Goal: Obtain resource: Obtain resource

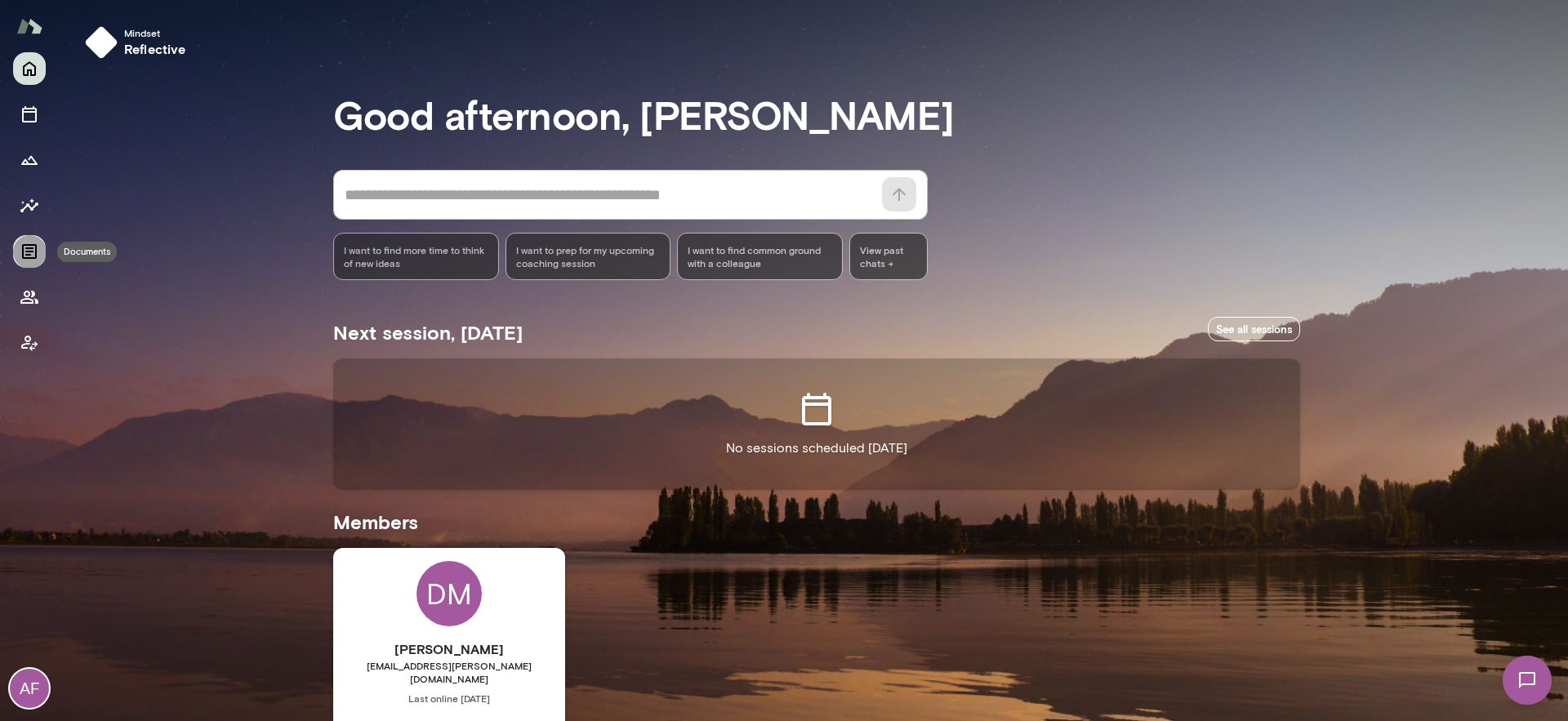
click at [33, 251] on icon "Documents" at bounding box center [29, 251] width 19 height 19
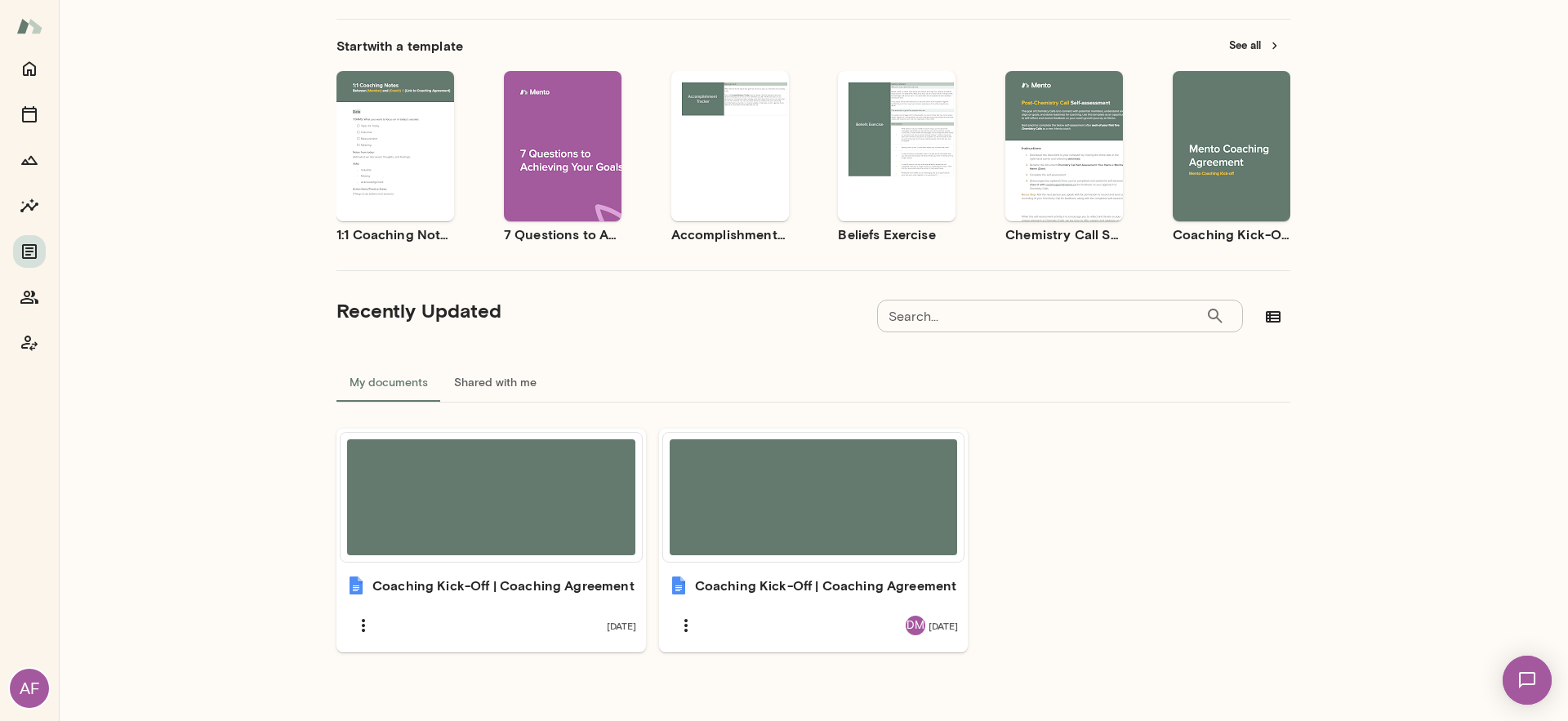
scroll to position [100, 0]
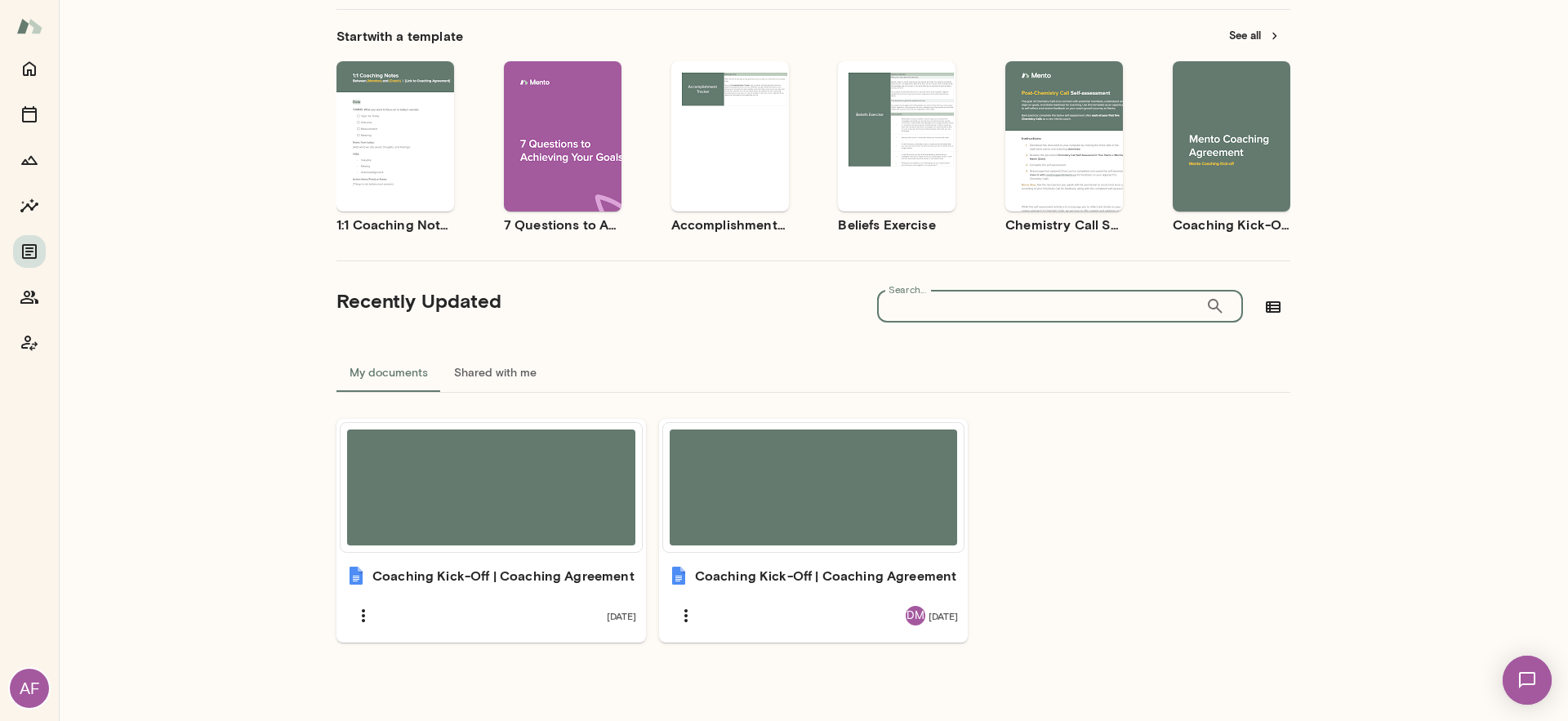
click at [1007, 303] on input "Search..." at bounding box center [1041, 307] width 328 height 33
type input "********"
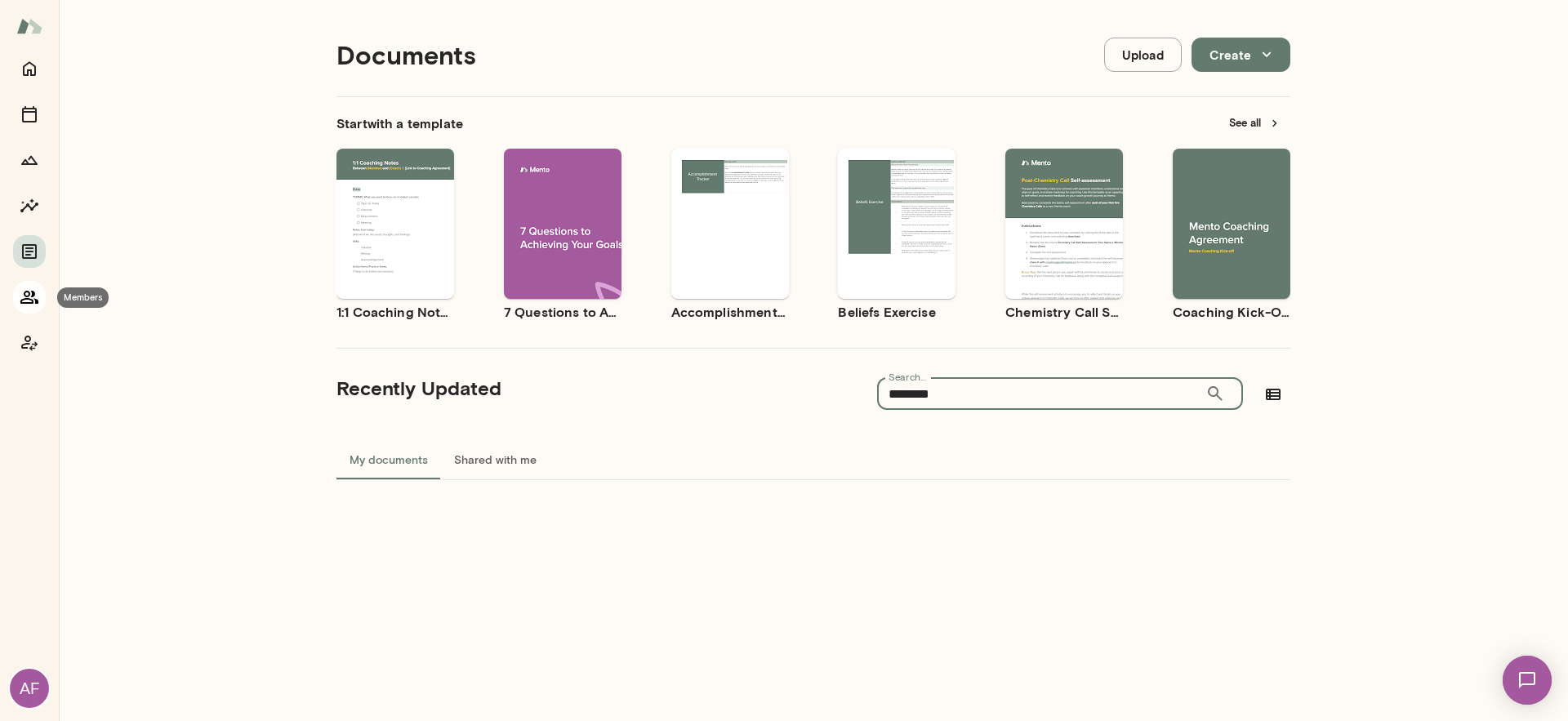
click at [26, 303] on icon "Members" at bounding box center [29, 296] width 18 height 13
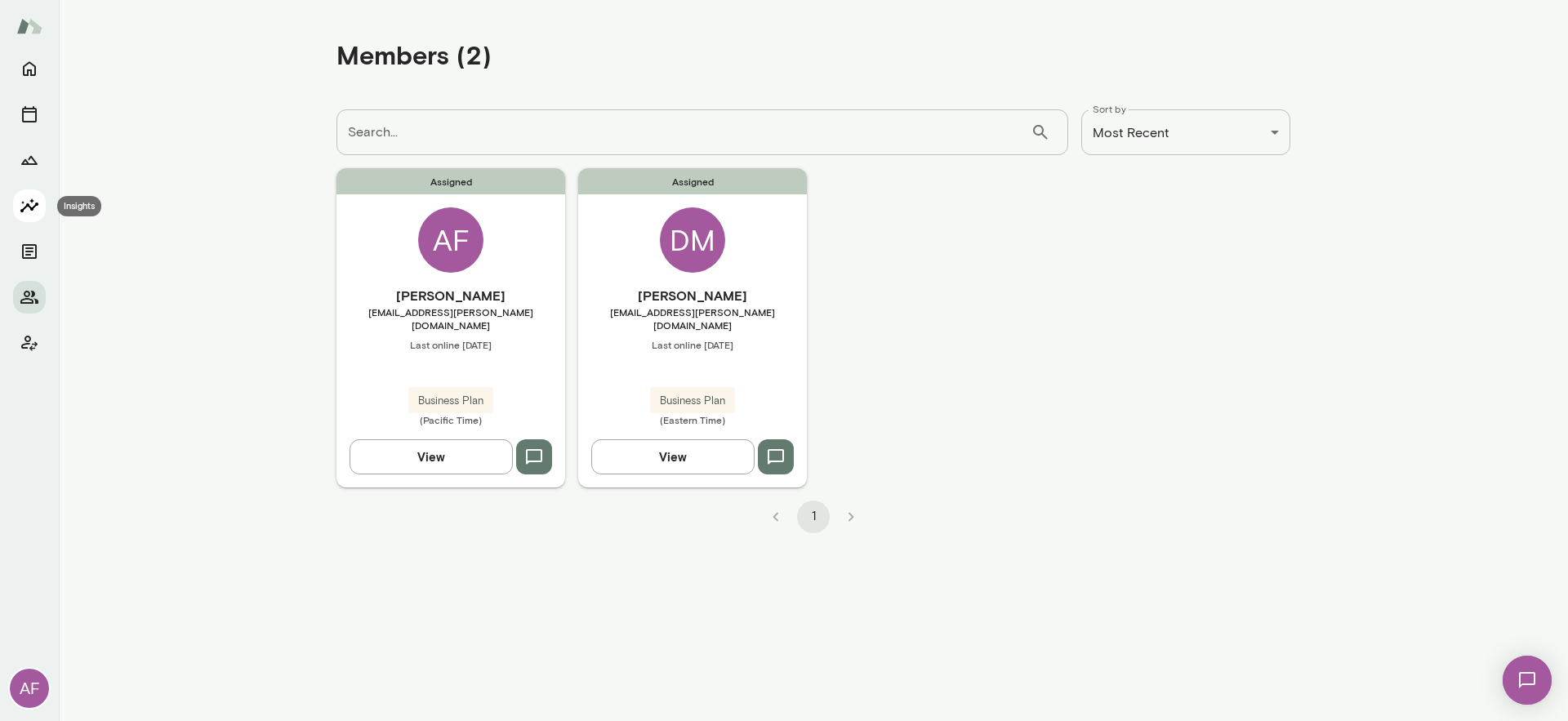
click at [33, 212] on icon "Insights" at bounding box center [29, 206] width 19 height 19
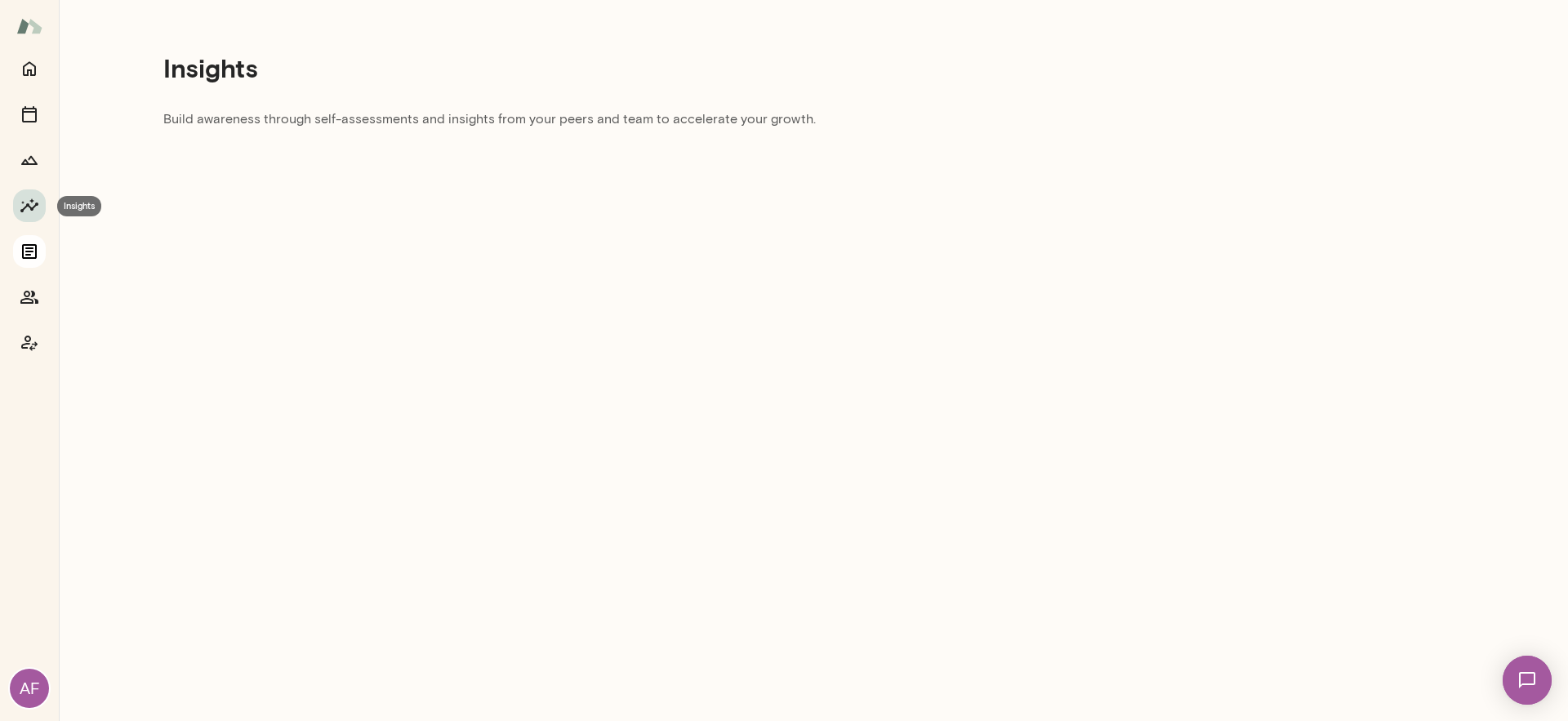
click at [26, 253] on icon "Documents" at bounding box center [29, 251] width 19 height 19
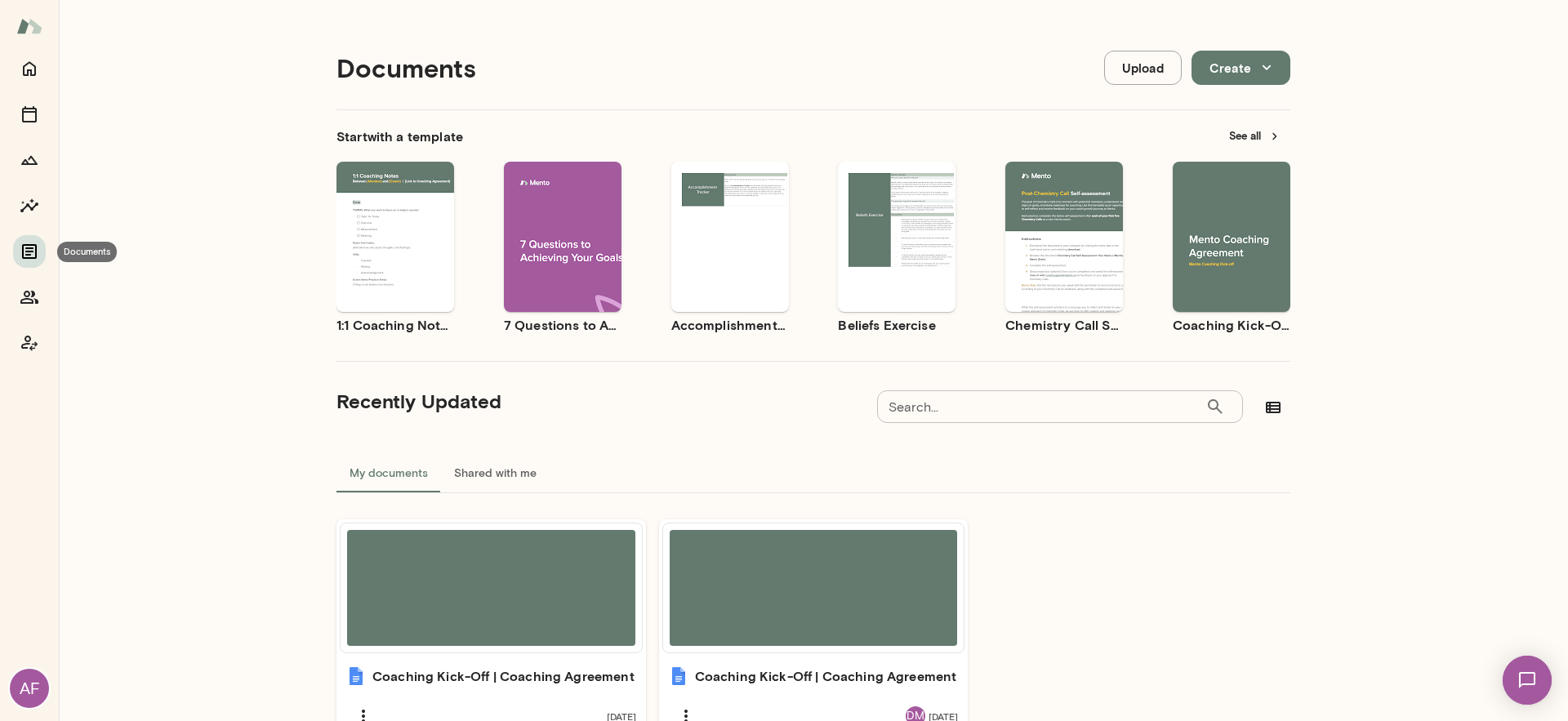
click at [26, 253] on icon "Documents" at bounding box center [29, 251] width 19 height 19
click at [33, 347] on icon "Coach app" at bounding box center [29, 344] width 17 height 16
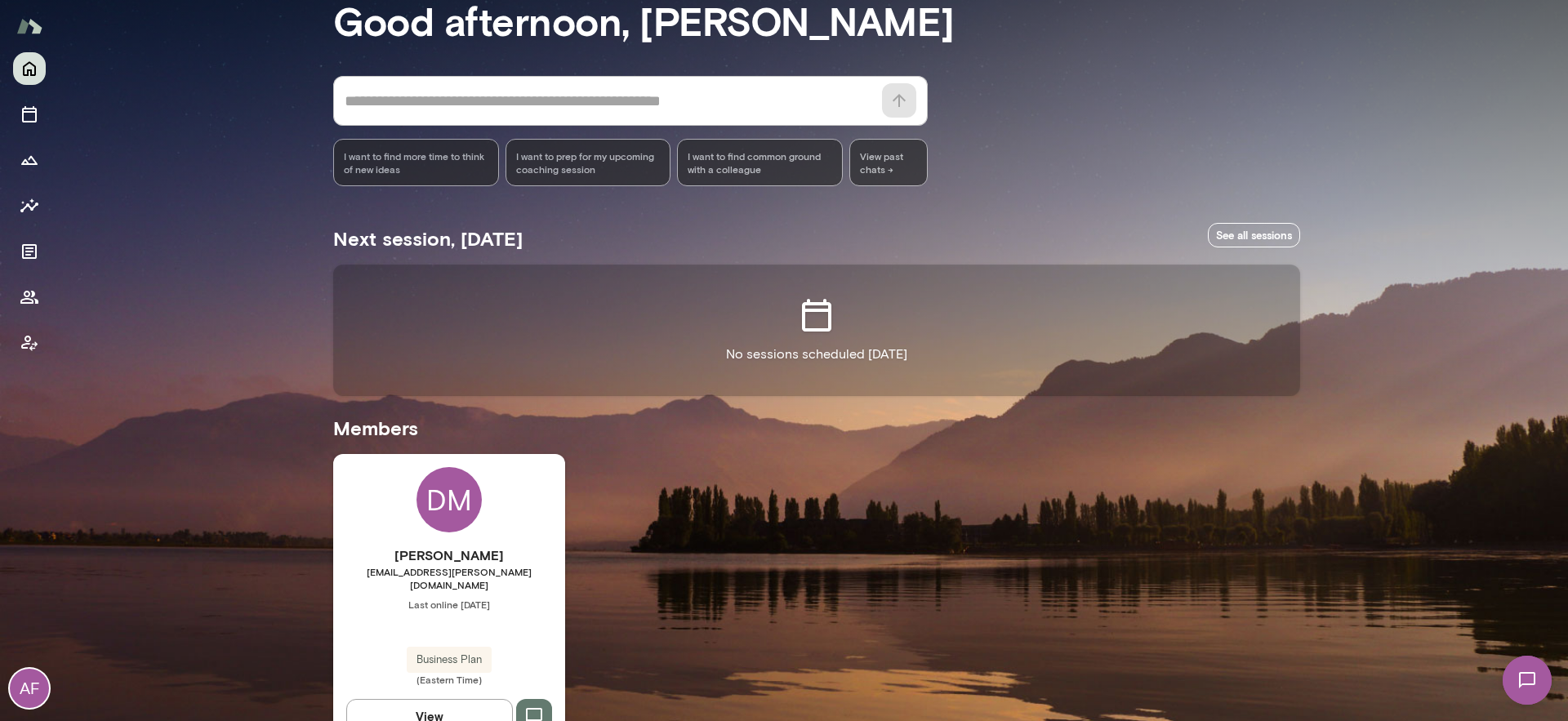
scroll to position [95, 0]
click at [21, 248] on icon "Documents" at bounding box center [29, 251] width 19 height 19
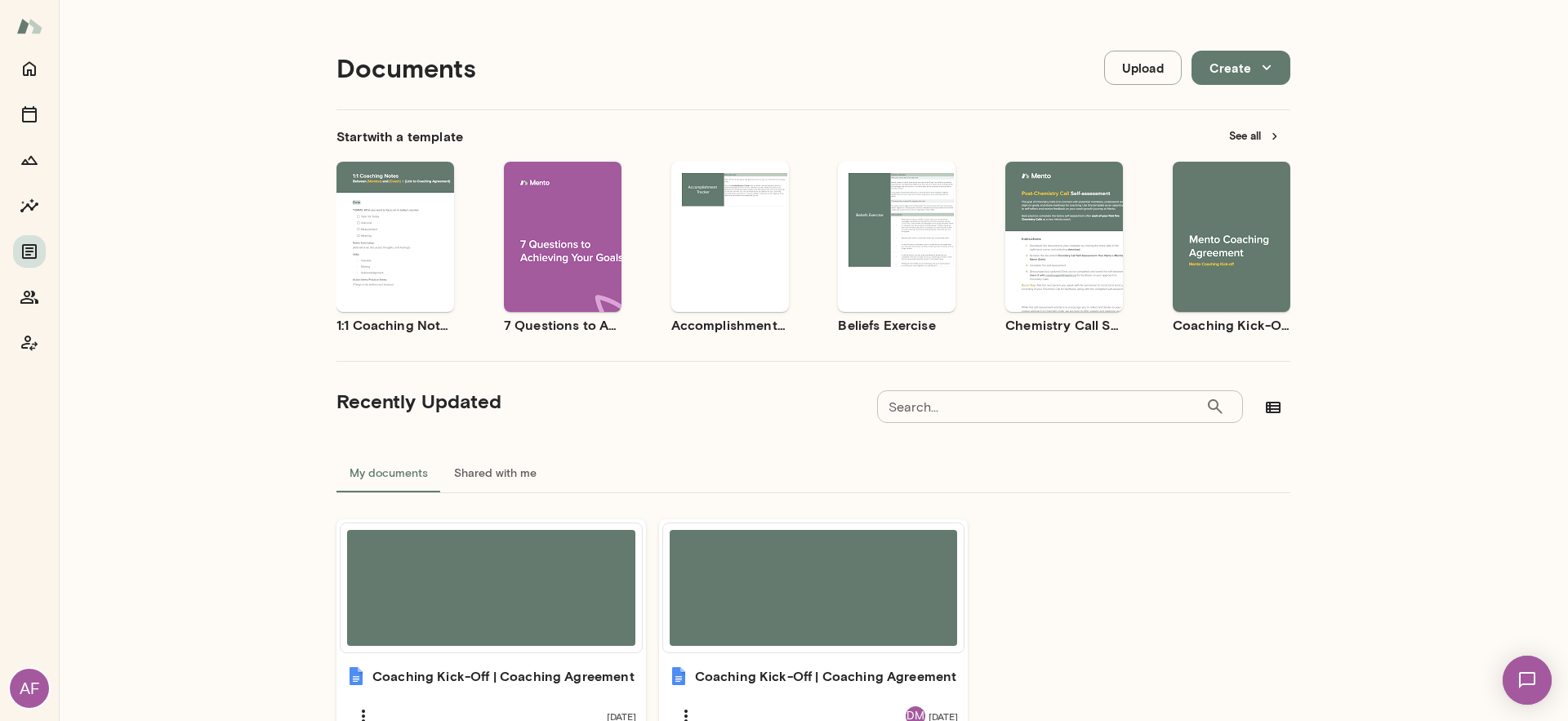
click at [1246, 139] on button "See all" at bounding box center [1254, 136] width 71 height 25
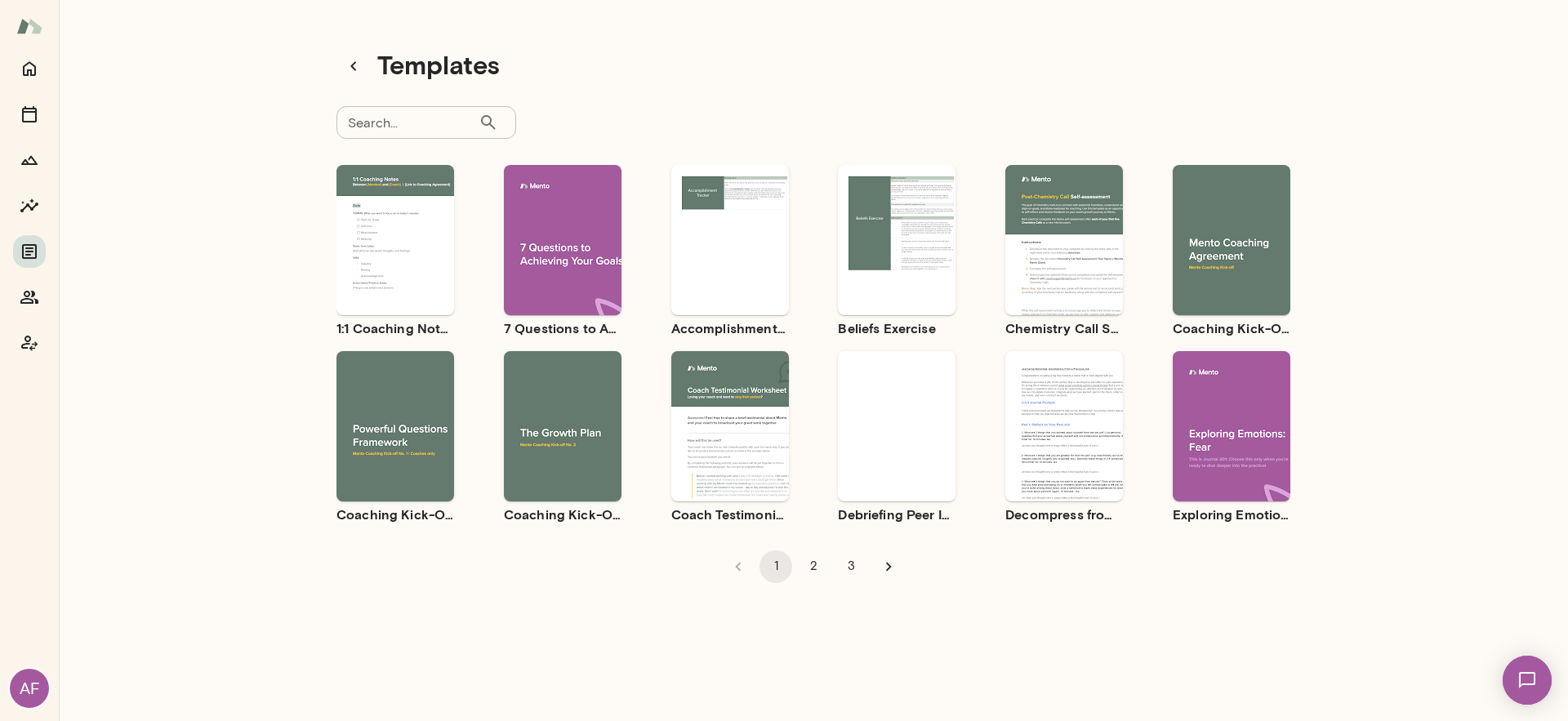
click at [402, 127] on input "Search..." at bounding box center [408, 122] width 142 height 33
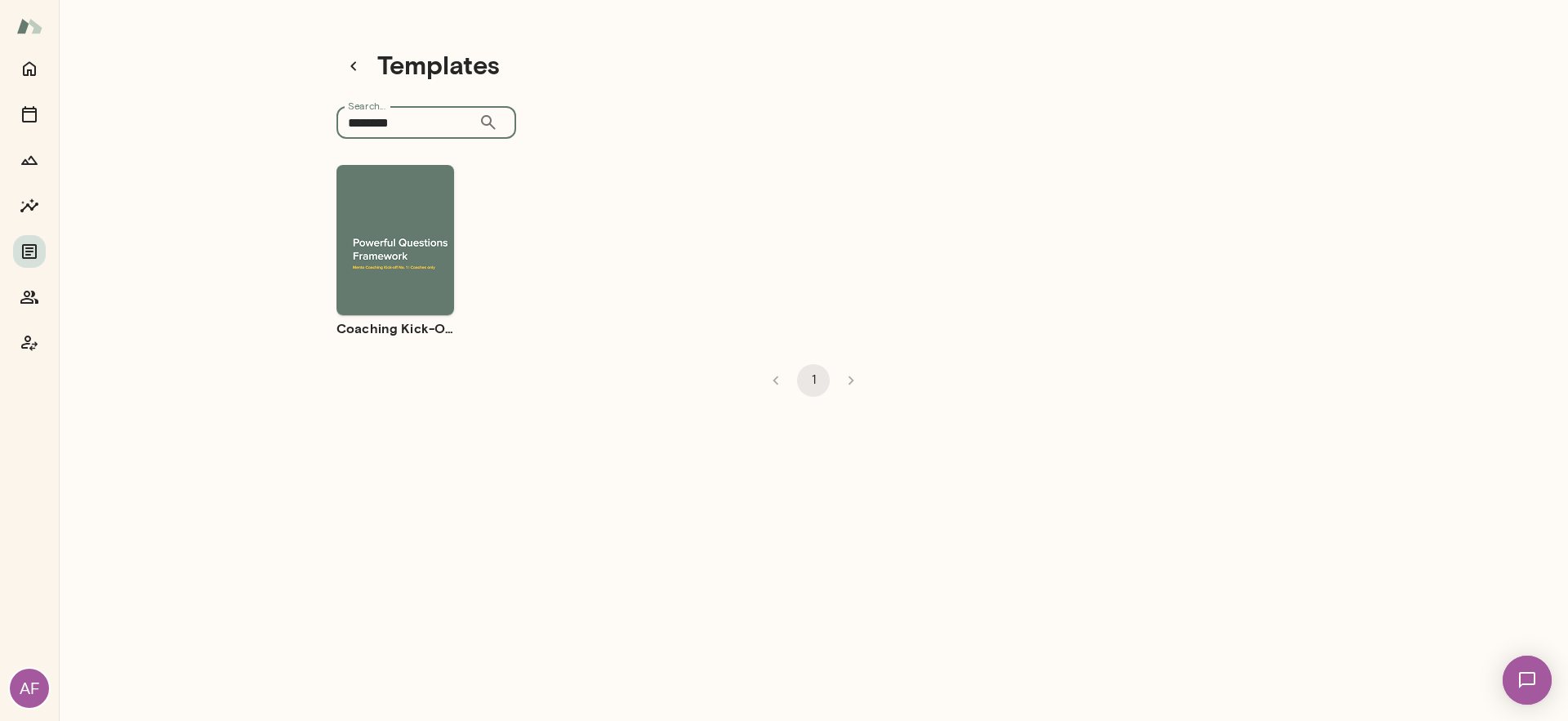
type input "********"
click at [385, 300] on div "Use template Preview" at bounding box center [395, 240] width 117 height 150
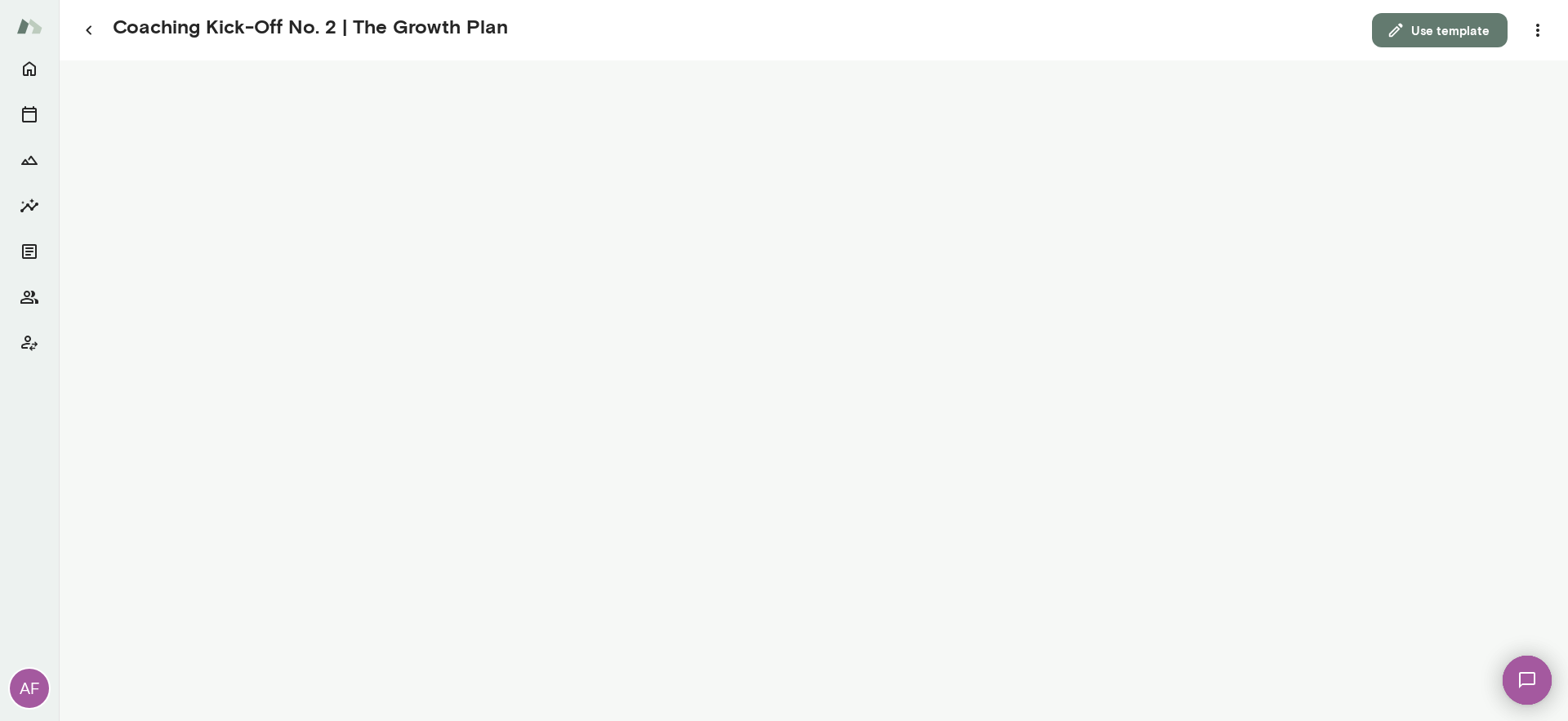
click at [1443, 40] on button "Use template" at bounding box center [1440, 29] width 136 height 34
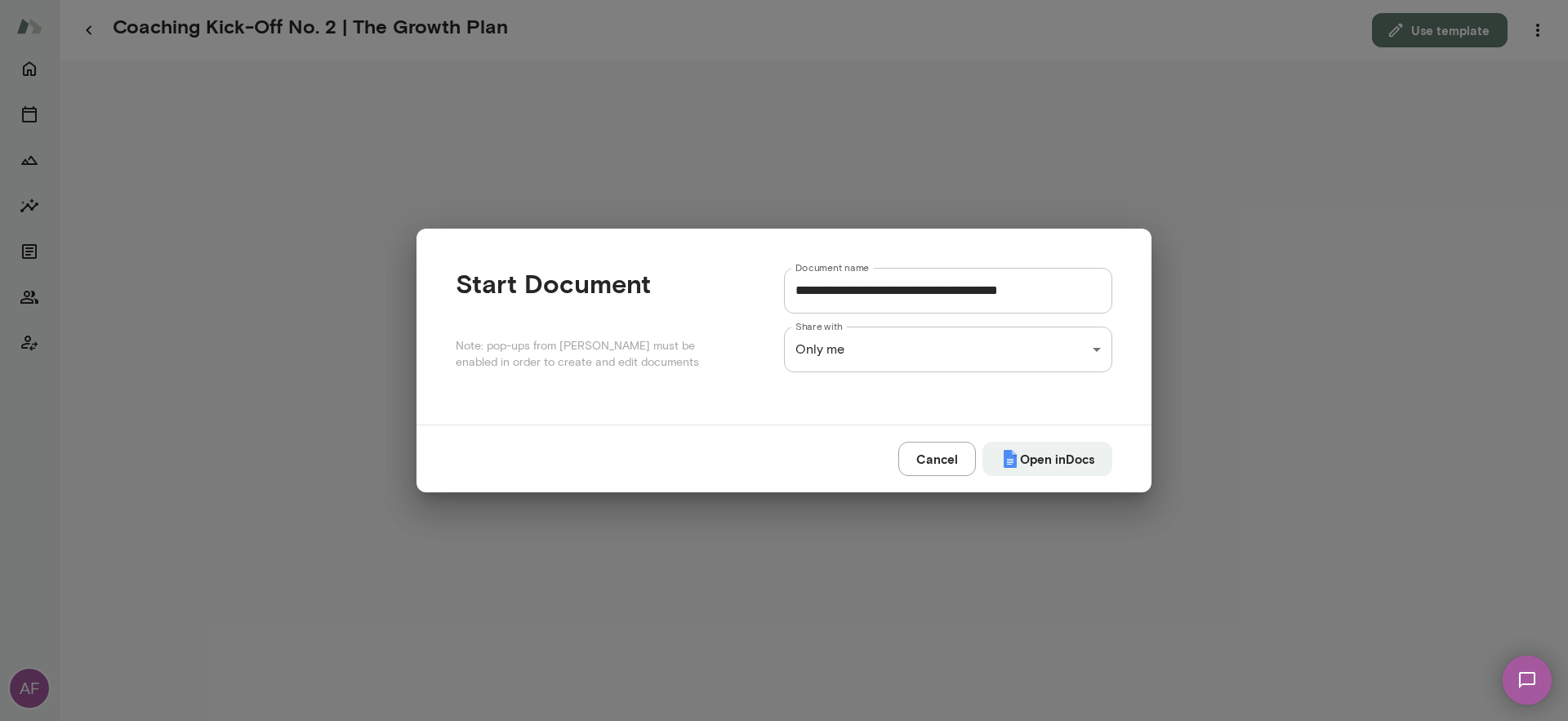
click at [926, 455] on button "Cancel" at bounding box center [937, 458] width 78 height 34
